Goal: Task Accomplishment & Management: Complete application form

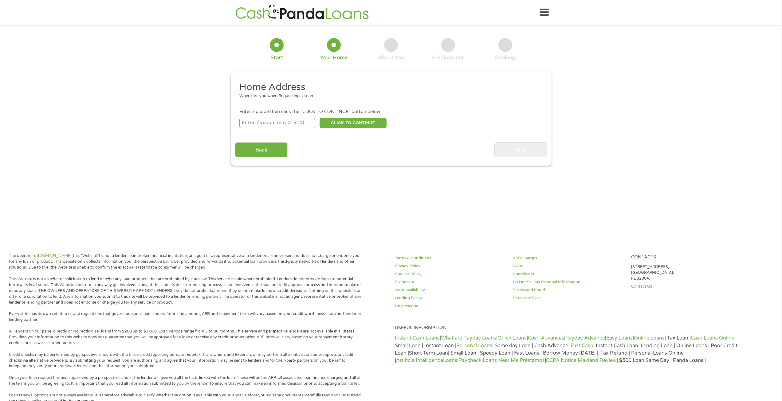
click at [307, 121] on input "number" at bounding box center [277, 123] width 76 height 10
type input "92586"
click at [342, 122] on button "CLICK TO CONTINUE" at bounding box center [353, 123] width 67 height 10
type input "92586"
type input "[GEOGRAPHIC_DATA]"
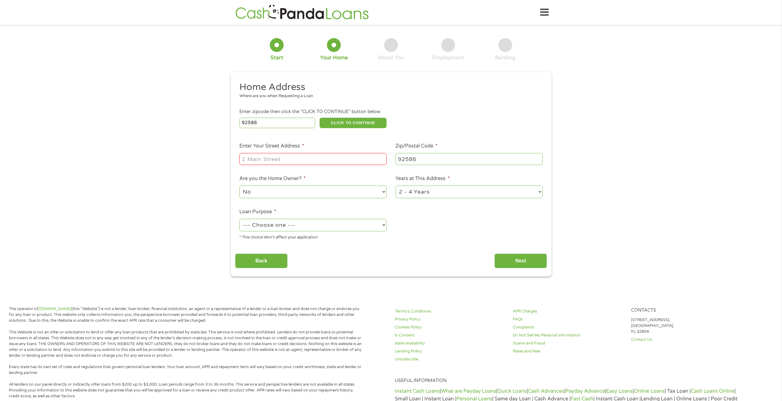
click at [306, 157] on input "Enter Your Street Address *" at bounding box center [312, 159] width 147 height 12
type input "[STREET_ADDRESS]"
click at [302, 192] on select "No Yes" at bounding box center [312, 192] width 147 height 13
select select "yes"
click at [239, 186] on select "No Yes" at bounding box center [312, 192] width 147 height 13
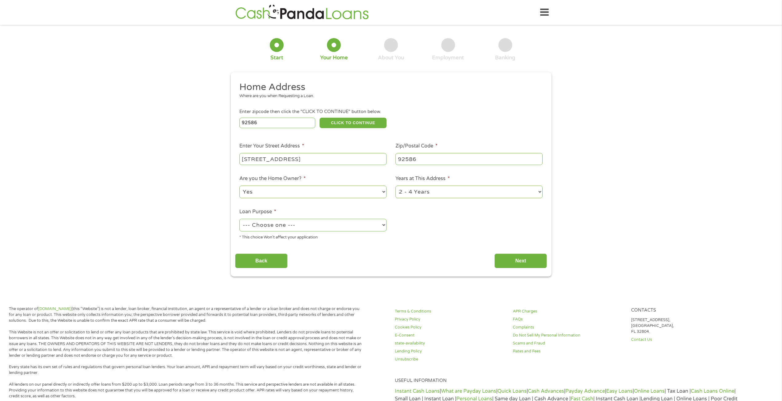
click at [426, 194] on select "1 Year or less 1 - 2 Years 2 - 4 Years Over 4 Years" at bounding box center [469, 192] width 147 height 13
select select "60months"
click at [396, 186] on select "1 Year or less 1 - 2 Years 2 - 4 Years Over 4 Years" at bounding box center [469, 192] width 147 height 13
click at [352, 225] on select "--- Choose one --- Pay Bills Debt Consolidation Home Improvement Major Purchase…" at bounding box center [312, 225] width 147 height 13
select select "other"
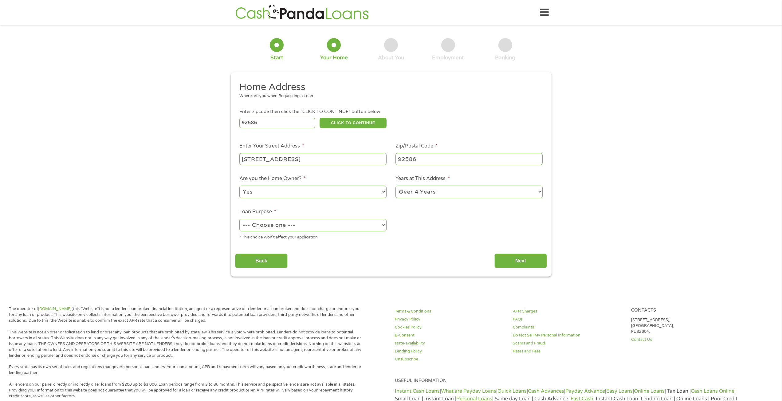
click at [239, 219] on select "--- Choose one --- Pay Bills Debt Consolidation Home Improvement Major Purchase…" at bounding box center [312, 225] width 147 height 13
click at [521, 258] on input "Next" at bounding box center [521, 261] width 53 height 15
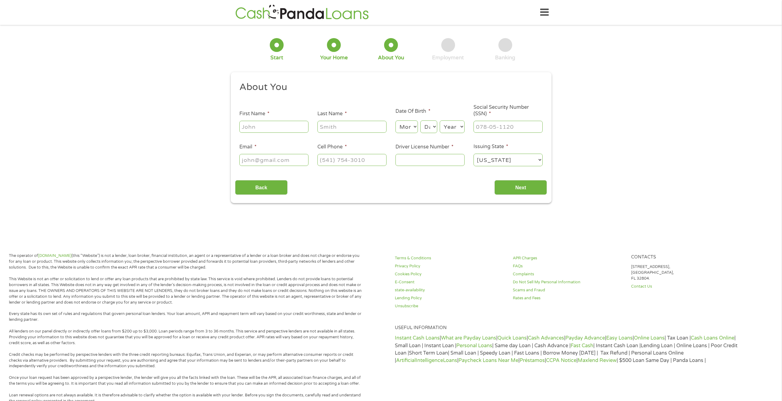
click at [282, 123] on input "First Name *" at bounding box center [273, 127] width 69 height 12
type input "[PERSON_NAME]"
type input "Eiges"
type input "[EMAIL_ADDRESS][DOMAIN_NAME]"
type input "[PHONE_NUMBER]"
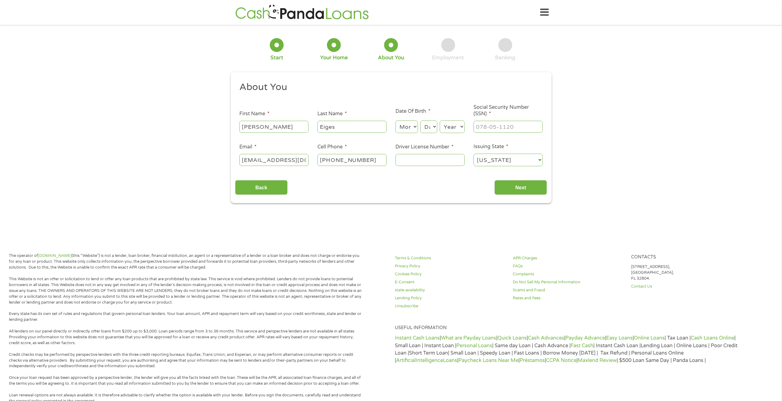
click at [413, 127] on select "Month 1 2 3 4 5 6 7 8 9 10 11 12" at bounding box center [407, 127] width 22 height 13
select select "3"
click at [396, 121] on select "Month 1 2 3 4 5 6 7 8 9 10 11 12" at bounding box center [407, 127] width 22 height 13
click at [430, 128] on select "Day 1 2 3 4 5 6 7 8 9 10 11 12 13 14 15 16 17 18 19 20 21 22 23 24 25 26 27 28 …" at bounding box center [429, 127] width 17 height 13
select select "17"
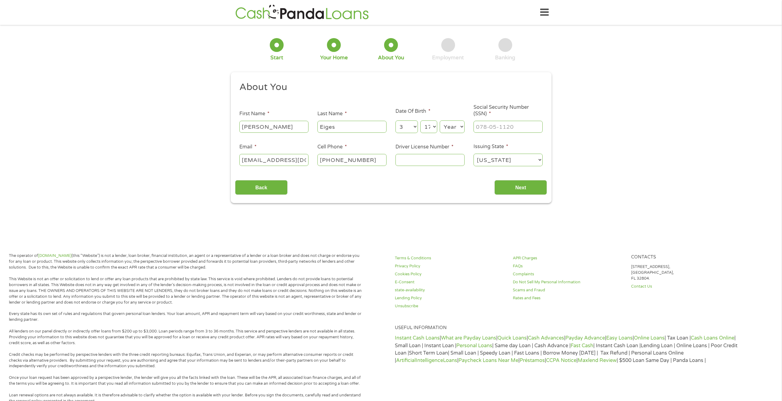
click at [421, 121] on select "Day 1 2 3 4 5 6 7 8 9 10 11 12 13 14 15 16 17 18 19 20 21 22 23 24 25 26 27 28 …" at bounding box center [429, 127] width 17 height 13
click at [452, 129] on select "Year [DATE] 2006 2005 2004 2003 2002 2001 2000 1999 1998 1997 1996 1995 1994 19…" at bounding box center [452, 127] width 25 height 13
select select "1961"
click at [440, 121] on select "Year [DATE] 2006 2005 2004 2003 2002 2001 2000 1999 1998 1997 1996 1995 1994 19…" at bounding box center [452, 127] width 25 height 13
click at [482, 129] on input "___-__-____" at bounding box center [508, 127] width 69 height 12
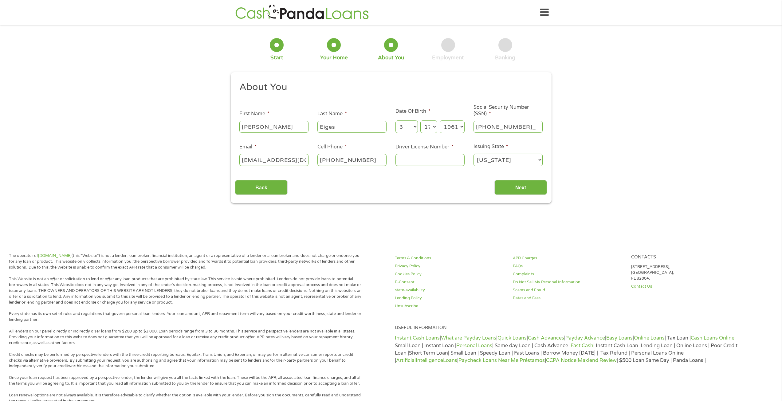
type input "566-06-6902"
click at [364, 163] on input "[PHONE_NUMBER]" at bounding box center [352, 160] width 69 height 12
type input "[PHONE_NUMBER]"
click at [409, 156] on input "Driver License Number *" at bounding box center [430, 160] width 69 height 12
type input "N7290641"
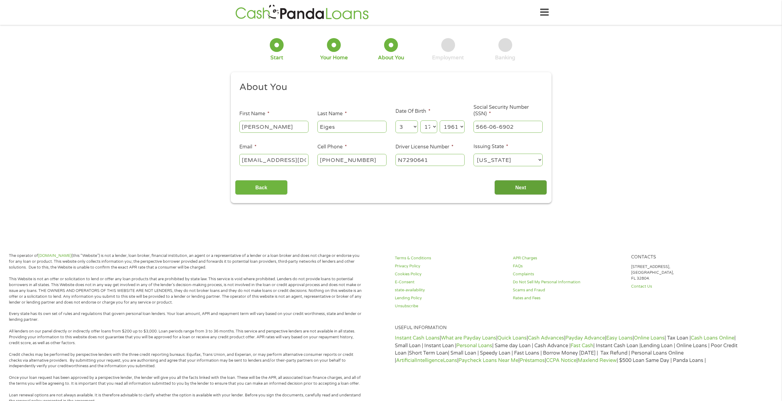
click at [505, 185] on input "Next" at bounding box center [521, 187] width 53 height 15
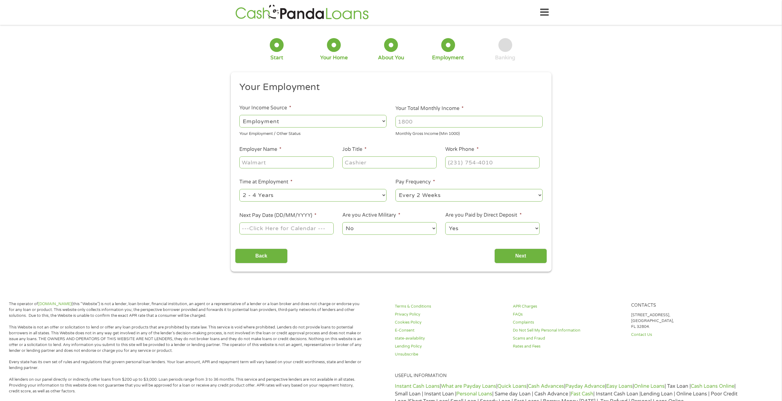
click at [411, 121] on input "Your Total Monthly Income *" at bounding box center [469, 122] width 147 height 12
type input "7000"
click at [275, 164] on input "Employer Name *" at bounding box center [286, 162] width 94 height 12
type input "PEPES TOW"
click at [371, 164] on input "Job Title *" at bounding box center [389, 162] width 94 height 12
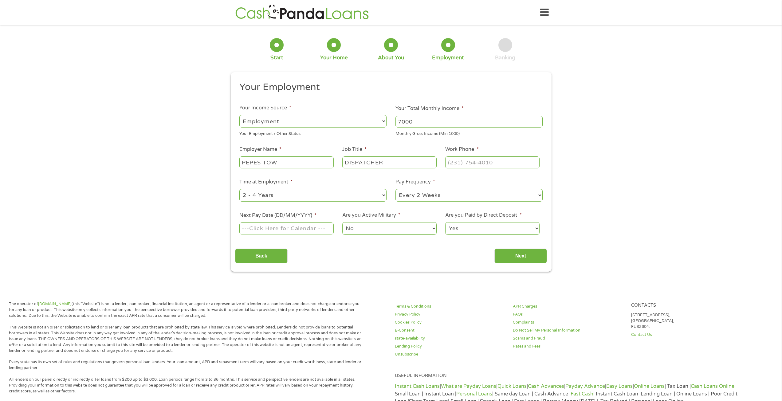
type input "DISPATCHER"
click at [477, 164] on input "(___) ___-____" at bounding box center [492, 162] width 94 height 12
type input "[PHONE_NUMBER]"
click at [293, 195] on select "--- Choose one --- 1 Year or less 1 - 2 Years 2 - 4 Years Over 4 Years" at bounding box center [312, 195] width 147 height 13
select select "60months"
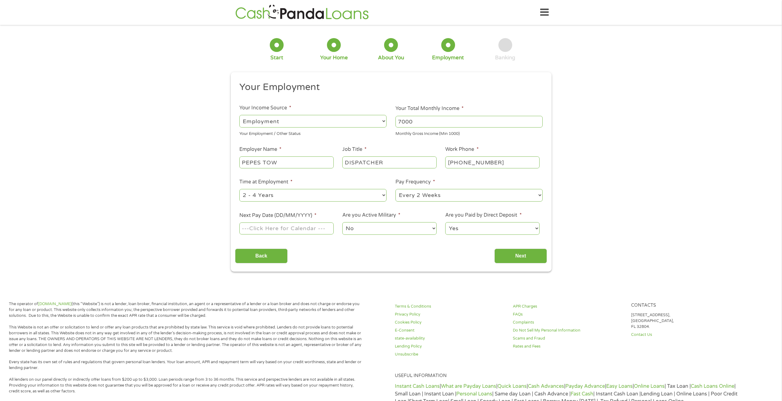
click at [239, 189] on select "--- Choose one --- 1 Year or less 1 - 2 Years 2 - 4 Years Over 4 Years" at bounding box center [312, 195] width 147 height 13
click at [445, 194] on select "--- Choose one --- Every 2 Weeks Every Week Monthly Semi-Monthly" at bounding box center [469, 195] width 147 height 13
select select "weekly"
click at [396, 189] on select "--- Choose one --- Every 2 Weeks Every Week Monthly Semi-Monthly" at bounding box center [469, 195] width 147 height 13
click at [311, 230] on input "Next Pay Date (DD/MM/YYYY) *" at bounding box center [286, 229] width 94 height 12
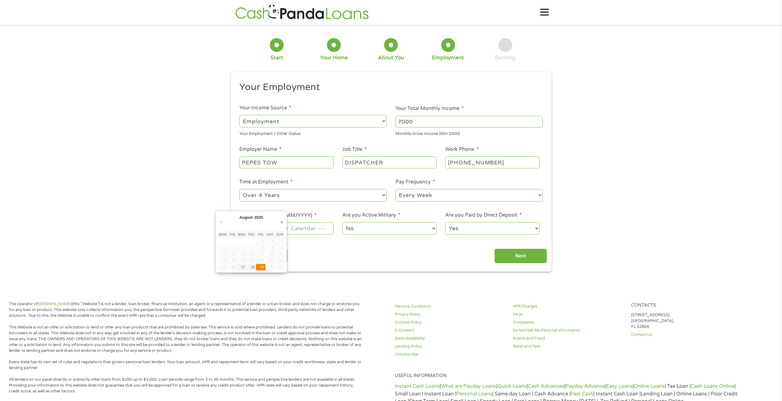
type input "[DATE]"
click at [513, 255] on input "Next" at bounding box center [521, 256] width 53 height 15
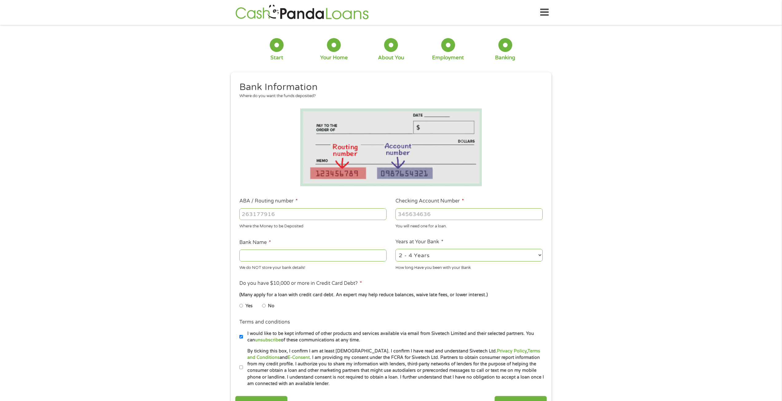
click at [301, 213] on input "ABA / Routing number *" at bounding box center [312, 214] width 147 height 12
click at [318, 212] on input "ABA / Routing number *" at bounding box center [312, 214] width 147 height 12
type input "031176110"
type input "CAPITAL ONE NA"
type input "031176110"
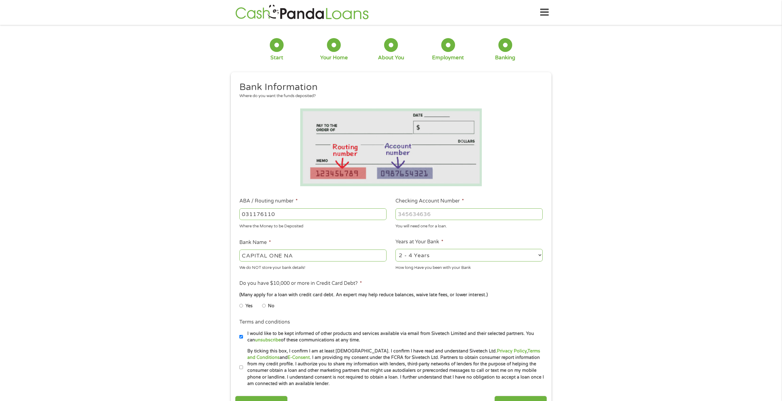
click at [415, 213] on input "Checking Account Number *" at bounding box center [469, 214] width 147 height 12
type input "36359093820"
click at [429, 254] on select "2 - 4 Years 6 - 12 Months 1 - 2 Years Over 4 Years" at bounding box center [469, 255] width 147 height 13
select select "24months"
click at [396, 249] on select "2 - 4 Years 6 - 12 Months 1 - 2 Years Over 4 Years" at bounding box center [469, 255] width 147 height 13
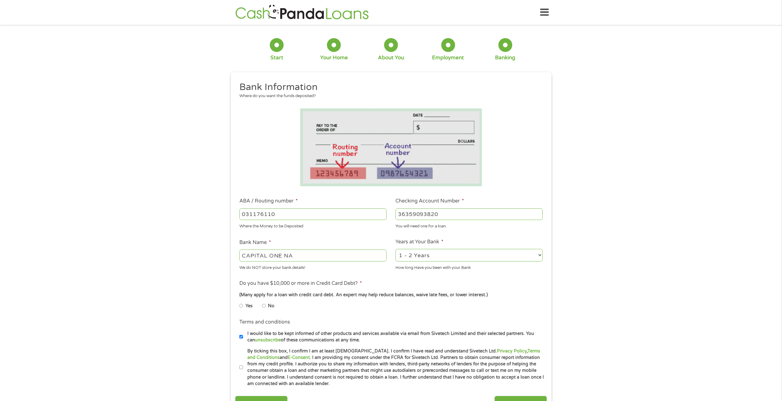
click at [264, 306] on input "No" at bounding box center [264, 306] width 4 height 10
radio input "true"
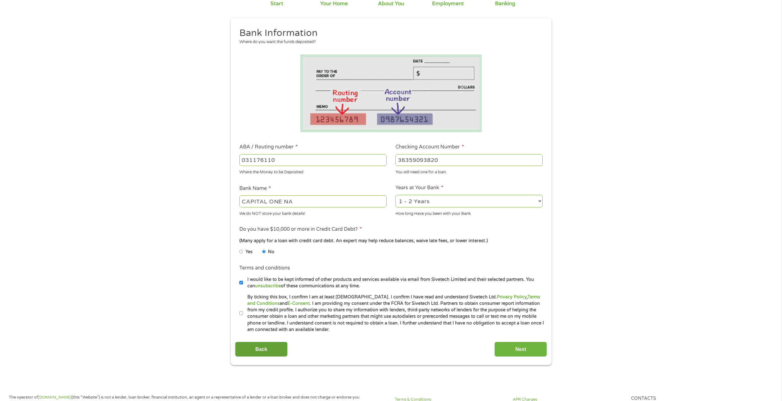
scroll to position [61, 0]
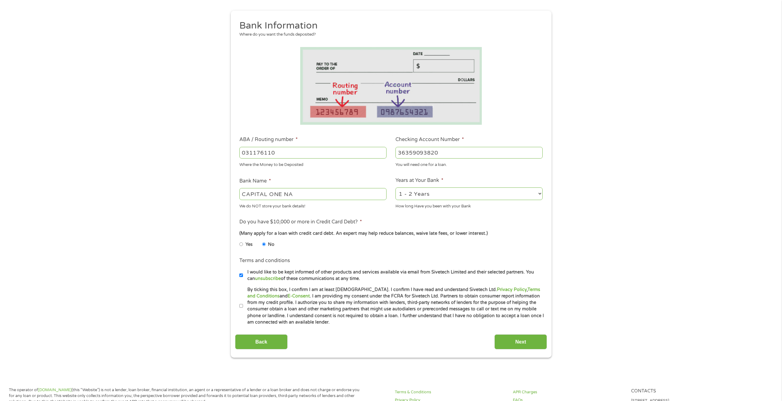
click at [241, 275] on input "I would like to be kept informed of other products and services available via e…" at bounding box center [241, 276] width 4 height 10
checkbox input "false"
click at [242, 305] on input "By ticking this box, I confirm I am at least [DEMOGRAPHIC_DATA]. I confirm I ha…" at bounding box center [241, 306] width 4 height 10
checkbox input "true"
click at [516, 342] on input "Next" at bounding box center [521, 341] width 53 height 15
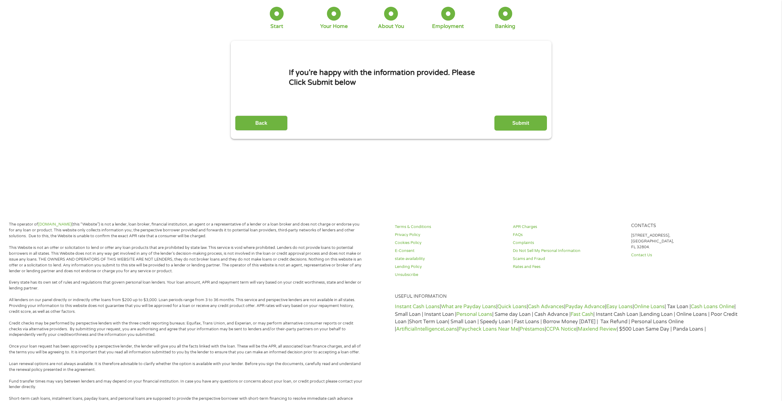
scroll to position [0, 0]
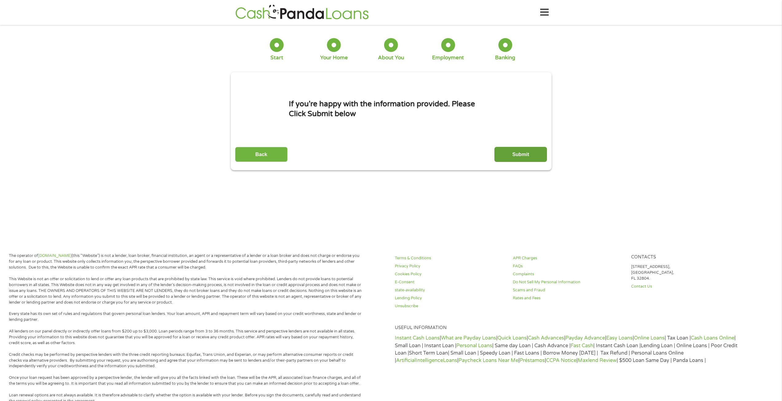
click at [516, 155] on input "Submit" at bounding box center [521, 154] width 53 height 15
